Goal: Consume media (video, audio)

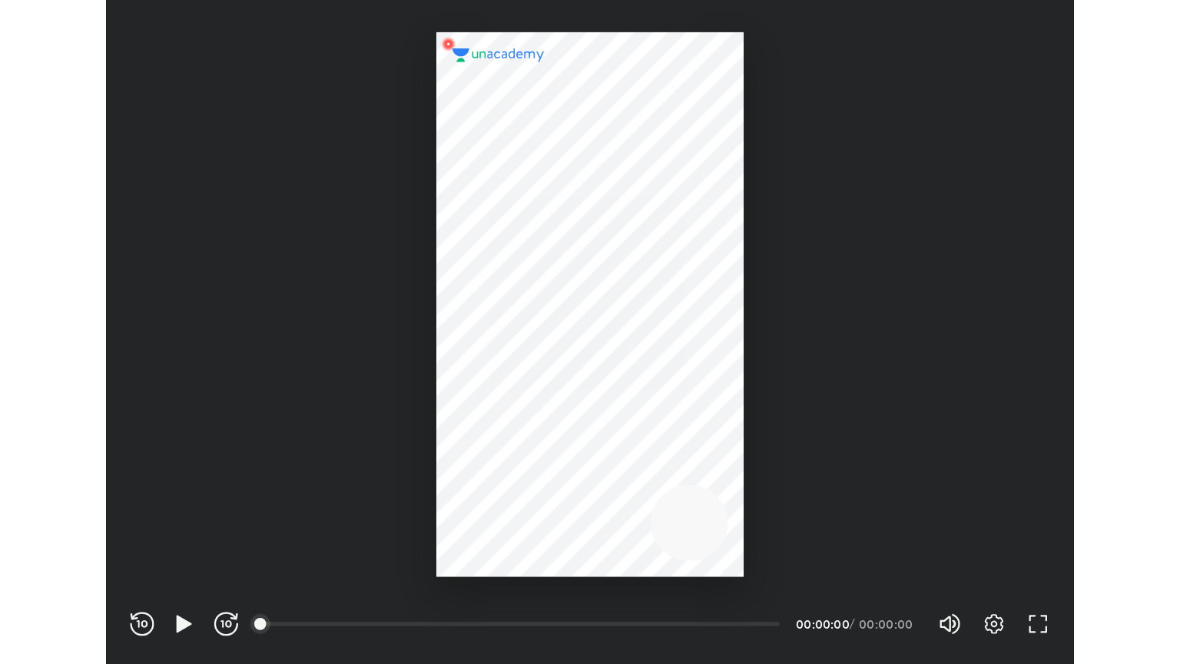
scroll to position [509, 743]
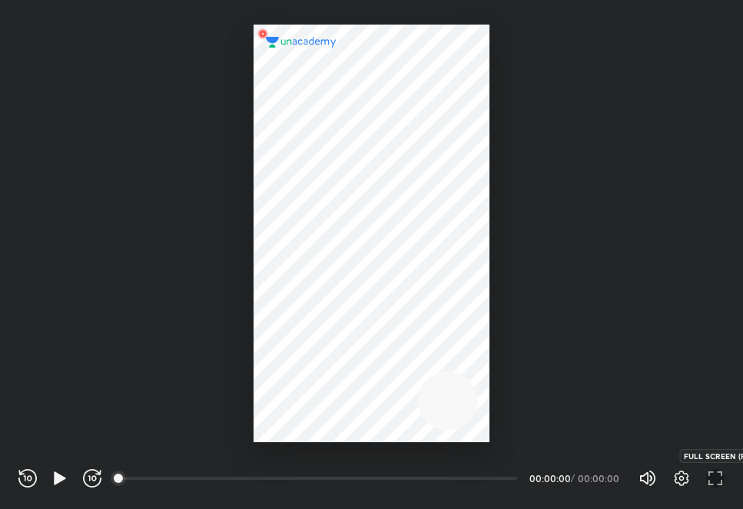
click at [715, 472] on icon "button" at bounding box center [715, 478] width 18 height 18
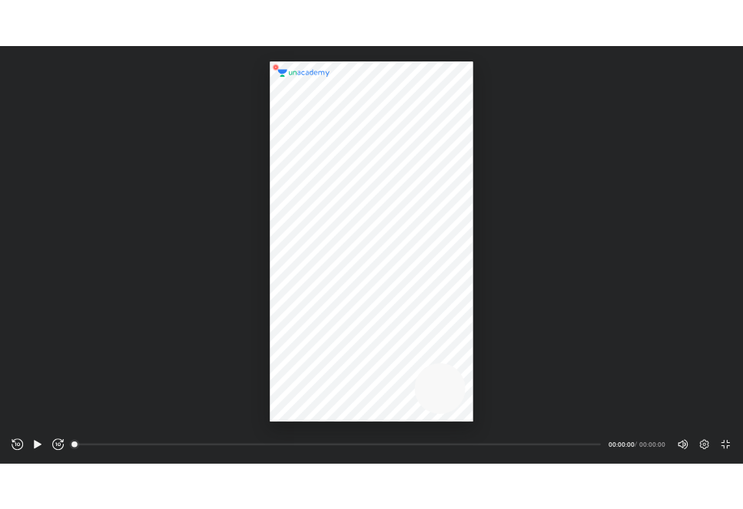
scroll to position [664, 1180]
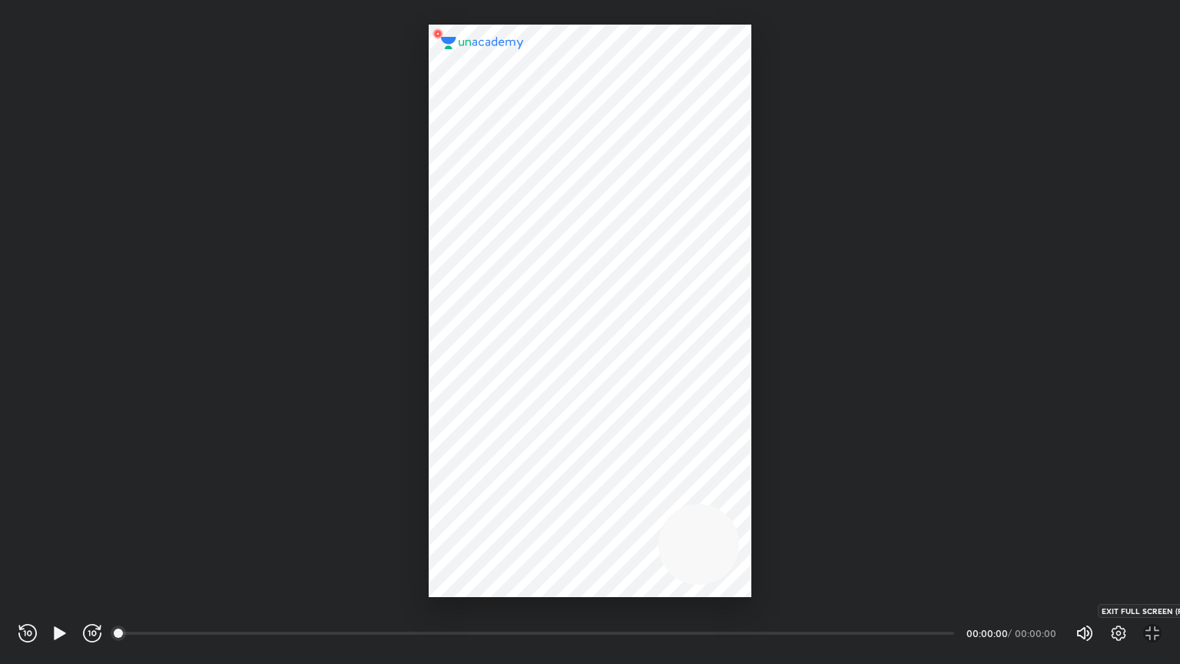
click at [742, 509] on icon "button" at bounding box center [1147, 637] width 5 height 5
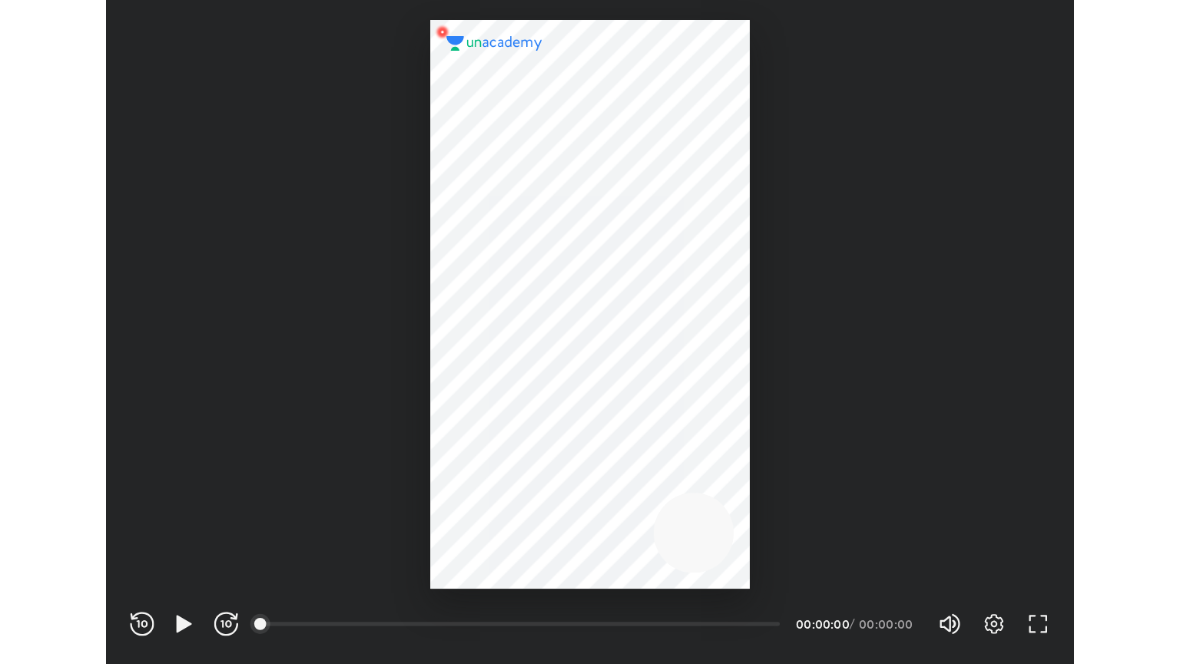
scroll to position [509, 743]
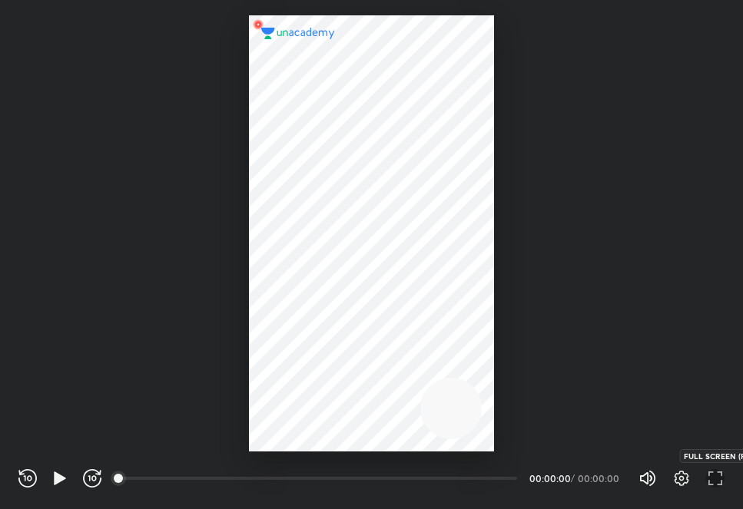
click at [716, 472] on icon "button" at bounding box center [715, 478] width 18 height 18
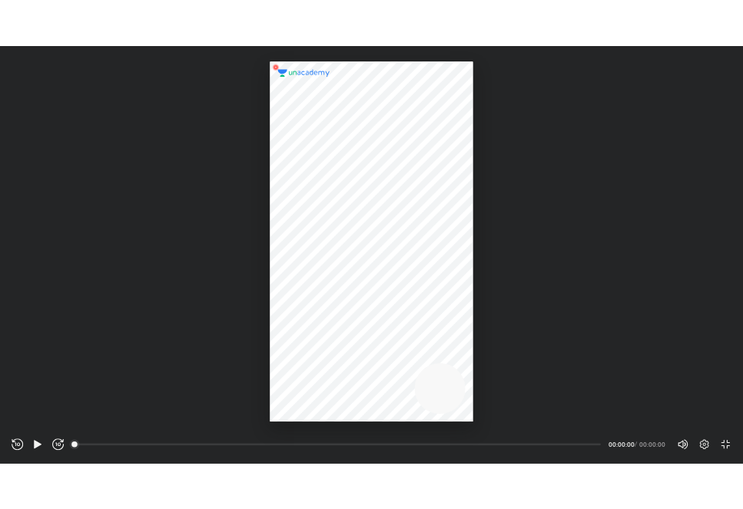
scroll to position [664, 1180]
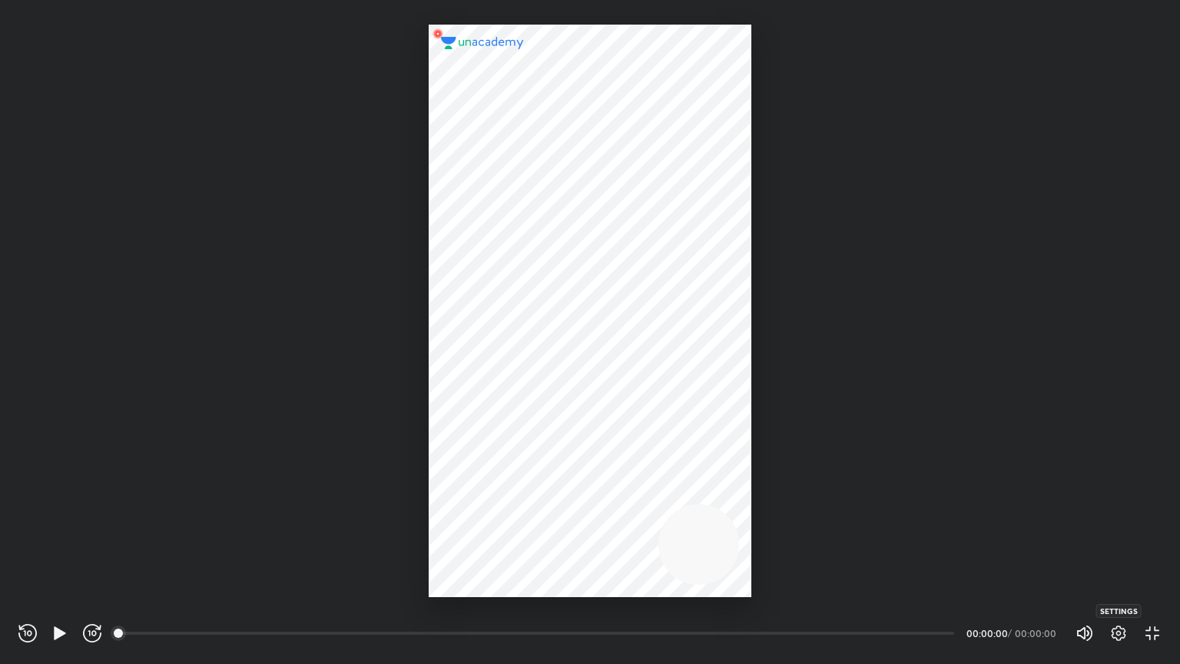
click at [742, 509] on icon "button" at bounding box center [1118, 633] width 18 height 18
click at [742, 509] on div "Off" at bounding box center [1093, 576] width 37 height 20
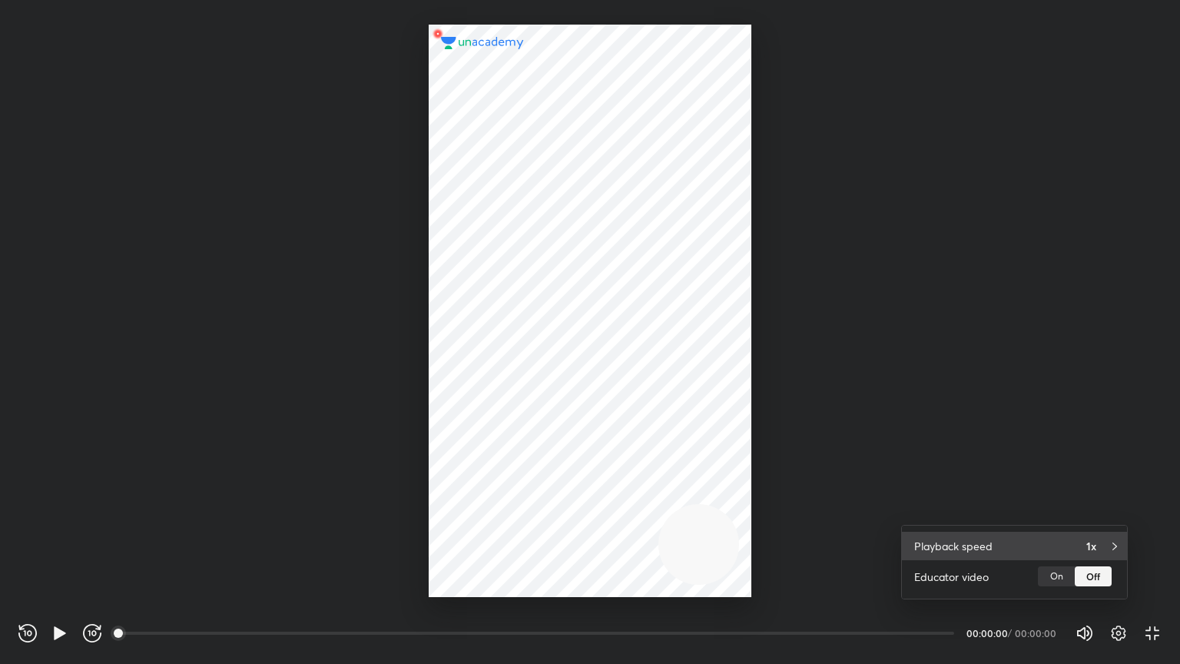
click at [742, 509] on div "Playback speed 1x" at bounding box center [1014, 546] width 225 height 28
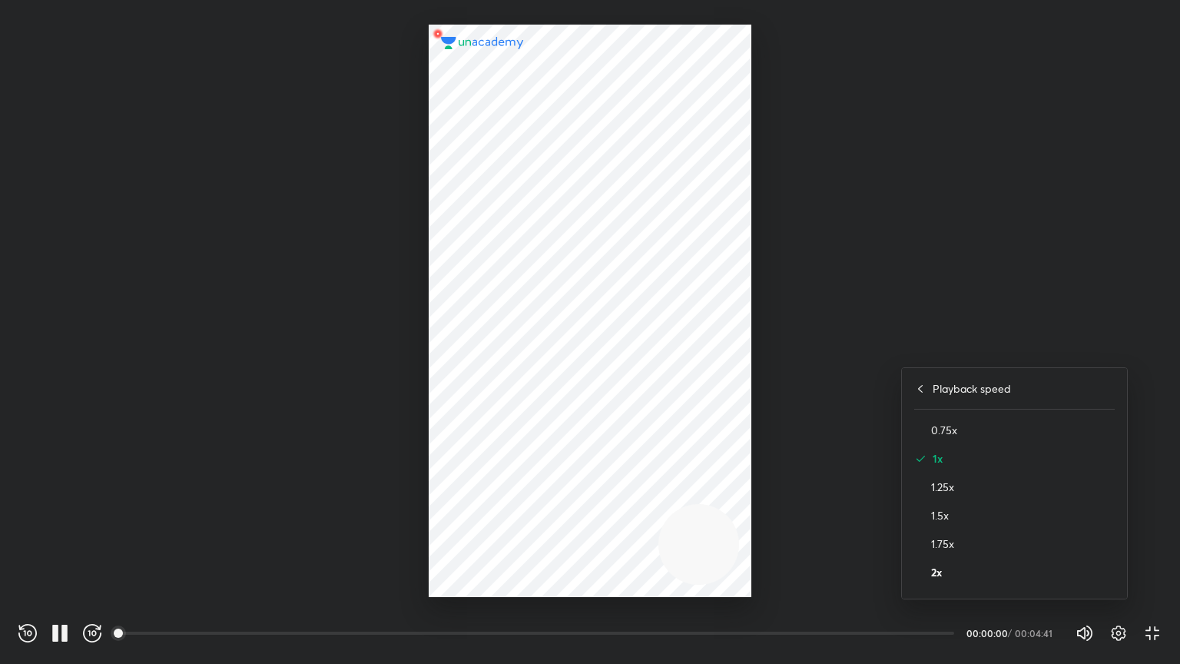
click at [742, 509] on h4 "2x" at bounding box center [1023, 572] width 184 height 16
click at [742, 455] on div at bounding box center [590, 332] width 1180 height 664
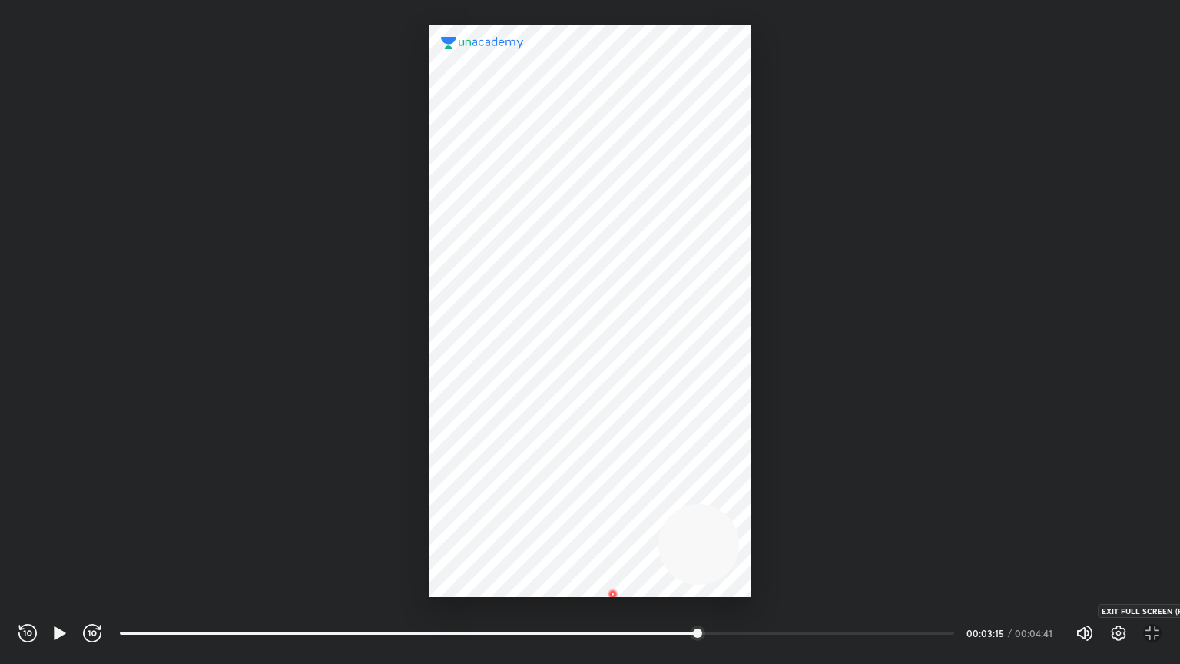
click at [742, 509] on icon "button" at bounding box center [1152, 633] width 18 height 18
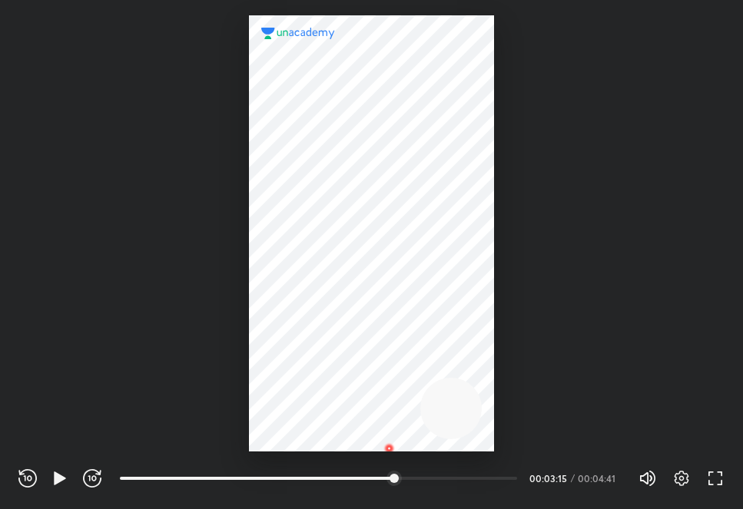
scroll to position [509, 743]
